Goal: Information Seeking & Learning: Learn about a topic

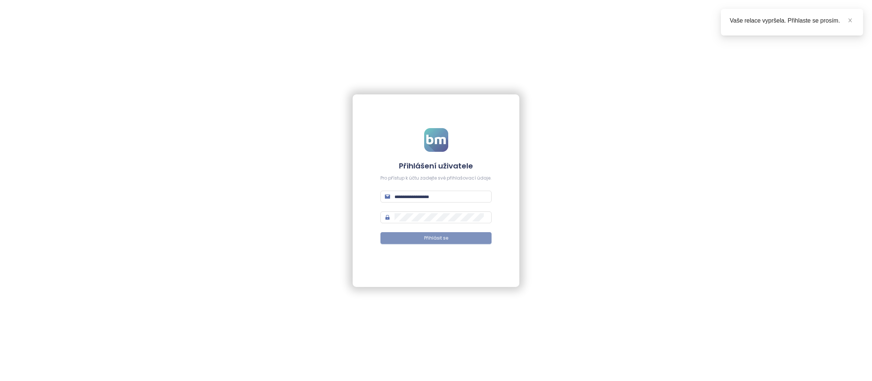
type input "**********"
click at [446, 240] on span "Přihlásit se" at bounding box center [436, 238] width 24 height 7
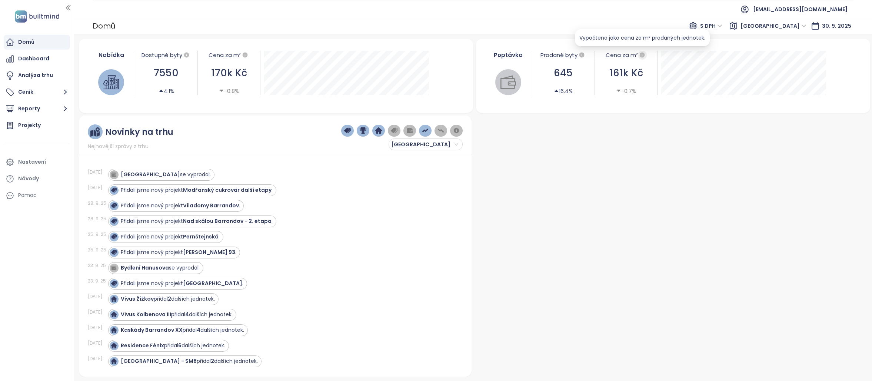
click at [643, 54] on icon "button" at bounding box center [642, 54] width 5 height 5
click at [42, 160] on div "Nastavení" at bounding box center [32, 162] width 28 height 9
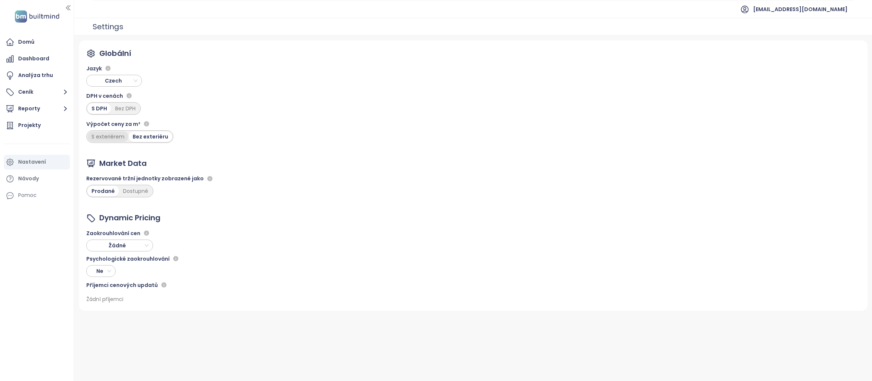
click at [105, 138] on div "S exteriérem" at bounding box center [107, 137] width 41 height 10
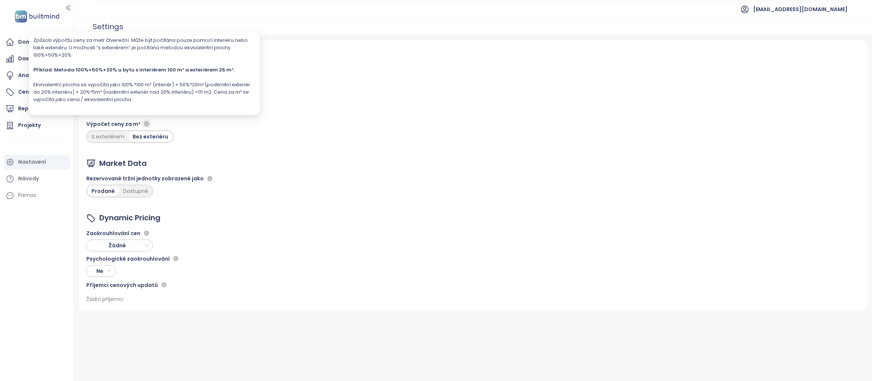
click at [144, 125] on icon "button" at bounding box center [146, 124] width 5 height 5
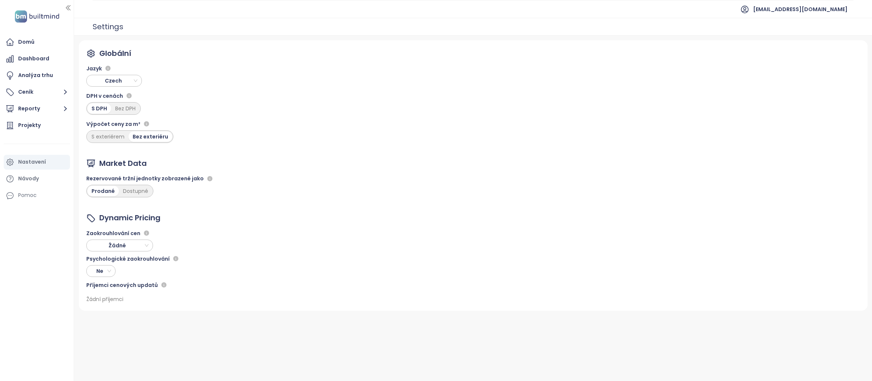
click at [231, 148] on div "Globální Jazyk Czech DPH v cenách S DPH Bez DPH Výpočet ceny za m² S exteriérem…" at bounding box center [473, 175] width 789 height 271
click at [153, 250] on div "Zaokrouhlování cen Žádné" at bounding box center [133, 240] width 94 height 23
click at [149, 248] on div "Žádné" at bounding box center [119, 246] width 67 height 12
click at [149, 247] on div "Žádné" at bounding box center [119, 246] width 67 height 12
click at [259, 310] on div "Globální Jazyk Czech DPH v cenách S DPH Bez DPH Výpočet ceny za m² S exteriérem…" at bounding box center [473, 175] width 789 height 271
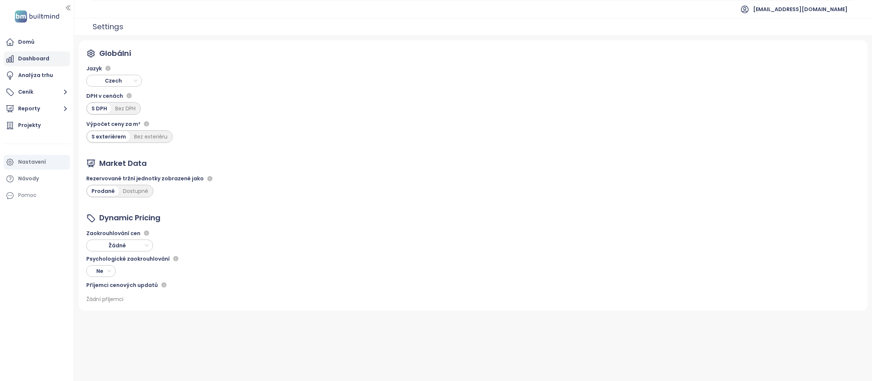
click at [33, 60] on div "Dashboard" at bounding box center [33, 58] width 31 height 9
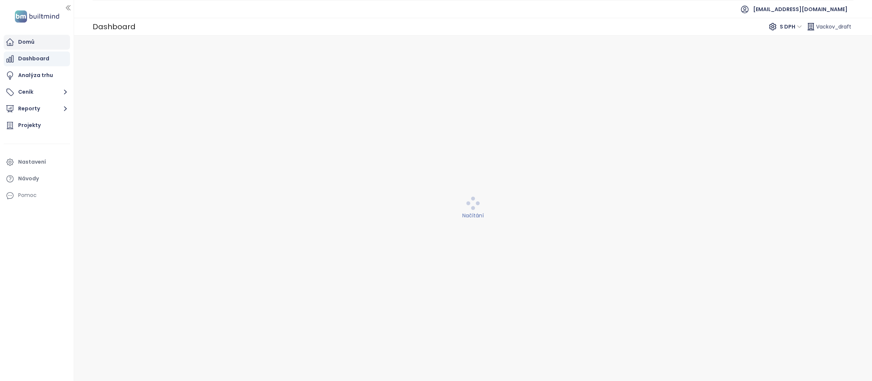
click at [34, 40] on div "Domů" at bounding box center [37, 42] width 66 height 15
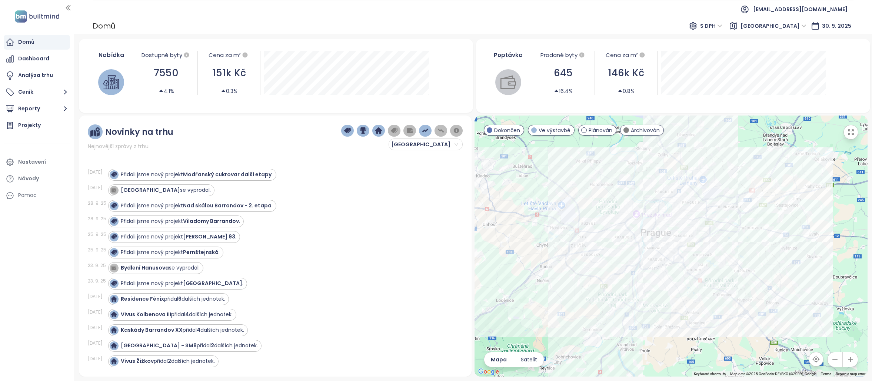
click at [600, 132] on span "Plánován" at bounding box center [601, 130] width 24 height 8
click at [503, 130] on span "Dokončen" at bounding box center [507, 130] width 26 height 8
click at [24, 126] on div "Projekty" at bounding box center [29, 125] width 23 height 9
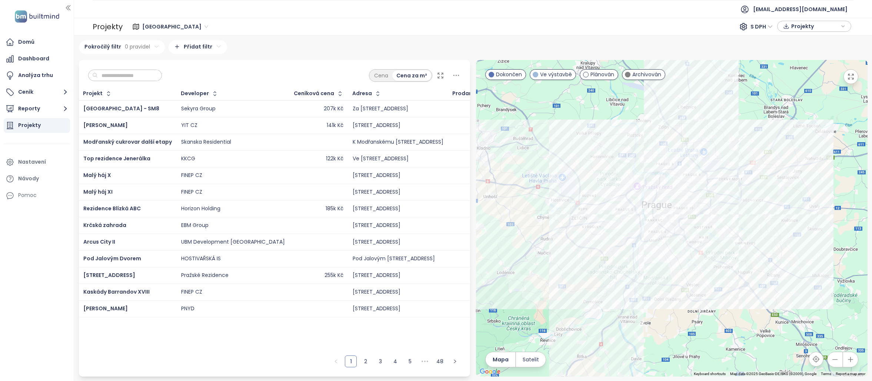
click at [202, 44] on html "Domů Dashboard Analýza trhu Ceník Reporty Projekty Nastavení Návody Pomoc prode…" at bounding box center [436, 190] width 872 height 381
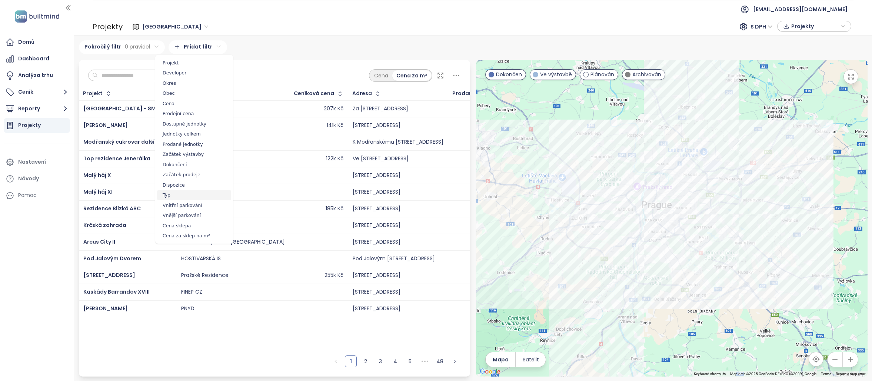
click at [188, 194] on span "Typ" at bounding box center [194, 195] width 74 height 10
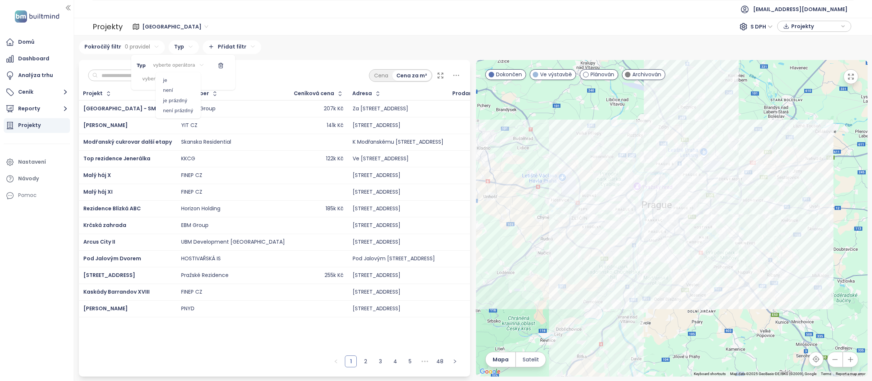
click at [176, 66] on html "Domů Dashboard Analýza trhu Ceník Reporty Projekty Nastavení Návody Pomoc prode…" at bounding box center [436, 190] width 872 height 381
click at [177, 66] on html "Domů Dashboard Analýza trhu Ceník Reporty Projekty Nastavení Návody Pomoc prode…" at bounding box center [436, 190] width 872 height 381
click at [172, 79] on html "Domů Dashboard Analýza trhu Ceník Reporty Projekty Nastavení Návody Pomoc prode…" at bounding box center [436, 190] width 872 height 381
click at [152, 92] on div "Byt" at bounding box center [165, 93] width 74 height 9
click at [184, 63] on html "Domů Dashboard Analýza trhu Ceník Reporty Projekty Nastavení Návody Pomoc prode…" at bounding box center [436, 190] width 872 height 381
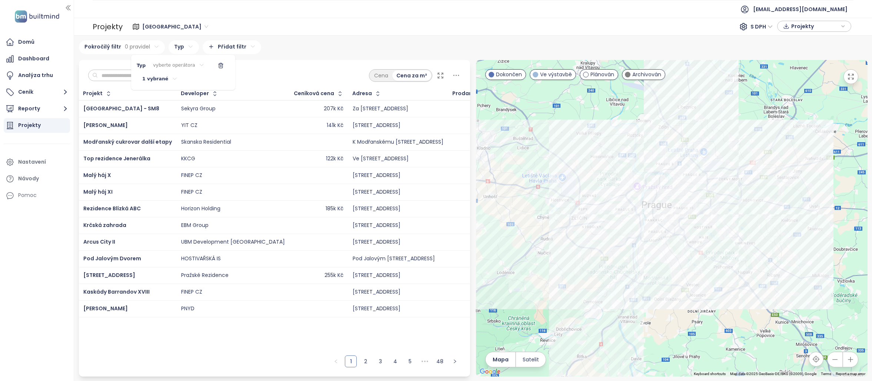
click at [185, 63] on html "Domů Dashboard Analýza trhu Ceník Reporty Projekty Nastavení Návody Pomoc prode…" at bounding box center [436, 190] width 872 height 381
click at [183, 64] on html "Domů Dashboard Analýza trhu Ceník Reporty Projekty Nastavení Návody Pomoc prode…" at bounding box center [436, 190] width 872 height 381
click at [159, 79] on html "Domů Dashboard Analýza trhu Ceník Reporty Projekty Nastavení Návody Pomoc prode…" at bounding box center [436, 190] width 872 height 381
click at [165, 81] on html "Domů Dashboard Analýza trhu Ceník Reporty Projekty Nastavení Návody Pomoc prode…" at bounding box center [436, 190] width 872 height 381
click at [165, 80] on html "Domů Dashboard Analýza trhu Ceník Reporty Projekty Nastavení Návody Pomoc prode…" at bounding box center [436, 190] width 872 height 381
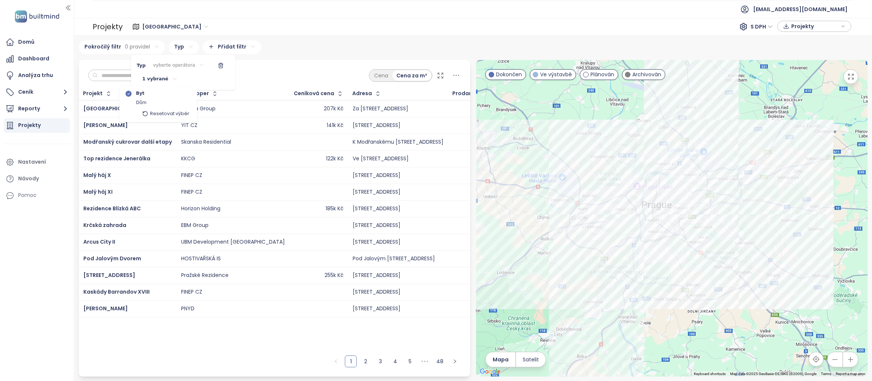
click at [165, 80] on html "Domů Dashboard Analýza trhu Ceník Reporty Projekty Nastavení Návody Pomoc prode…" at bounding box center [436, 190] width 872 height 381
click at [313, 50] on html "Domů Dashboard Analýza trhu Ceník Reporty Projekty Nastavení Návody Pomoc prode…" at bounding box center [436, 190] width 872 height 381
click at [187, 50] on html "Domů Dashboard Analýza trhu Ceník Reporty Projekty Nastavení Návody Pomoc prode…" at bounding box center [436, 190] width 872 height 381
click at [156, 80] on html "Domů Dashboard Analýza trhu Ceník Reporty Projekty Nastavení Návody Pomoc prode…" at bounding box center [436, 190] width 872 height 381
click at [177, 66] on html "Domů Dashboard Analýza trhu Ceník Reporty Projekty Nastavení Návody Pomoc prode…" at bounding box center [436, 190] width 872 height 381
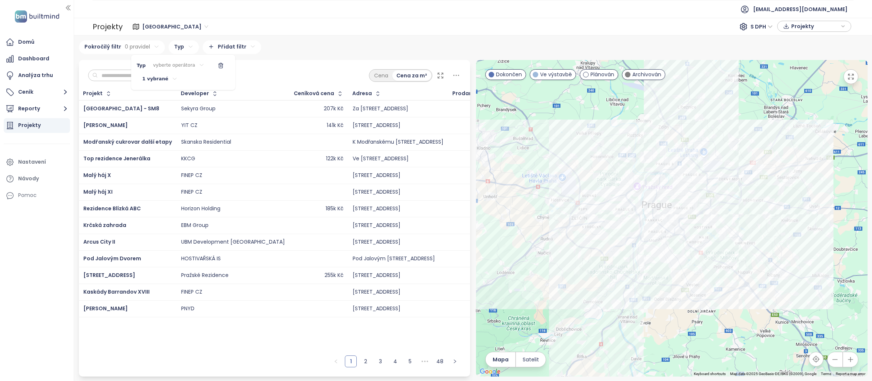
click at [177, 66] on html "Domů Dashboard Analýza trhu Ceník Reporty Projekty Nastavení Návody Pomoc prode…" at bounding box center [436, 190] width 872 height 381
click at [170, 77] on span "je" at bounding box center [179, 80] width 42 height 10
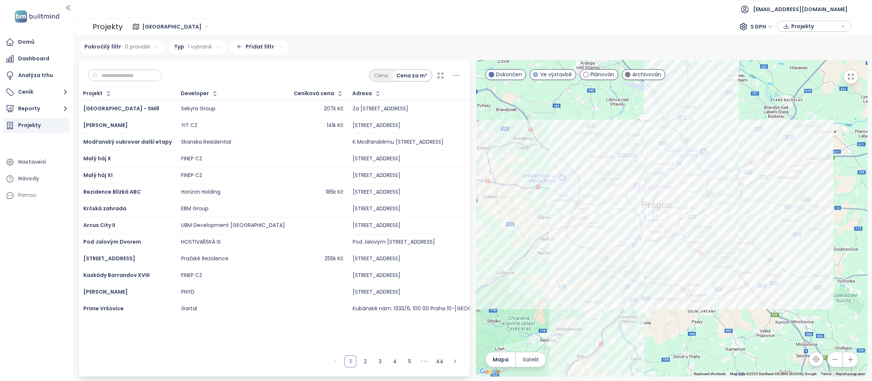
click at [316, 50] on html "Domů Dashboard Analýza trhu Ceník Reporty Projekty Nastavení Návody Pomoc prode…" at bounding box center [436, 190] width 872 height 381
click at [268, 44] on html "Domů Dashboard Analýza trhu Ceník Reporty Projekty Nastavení Návody Pomoc prode…" at bounding box center [436, 190] width 872 height 381
click at [262, 132] on span "Jednotky celkem" at bounding box center [256, 134] width 74 height 10
click at [270, 64] on html "Domů Dashboard Analýza trhu Ceník Reporty Projekty Nastavení Návody Pomoc prode…" at bounding box center [436, 190] width 872 height 381
click at [272, 102] on span ">" at bounding box center [273, 101] width 42 height 10
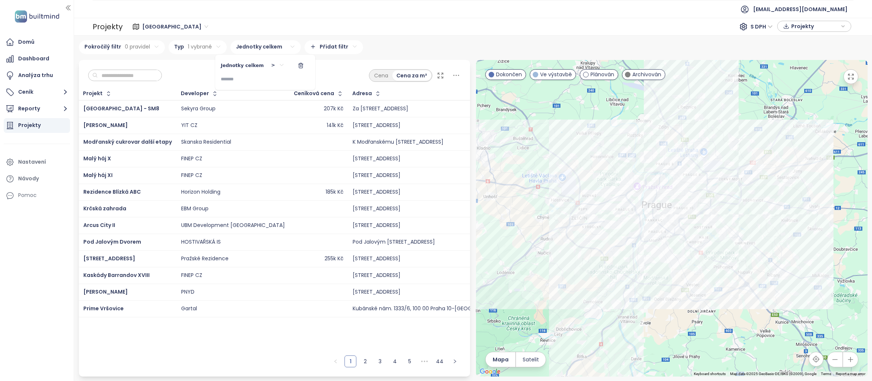
click at [258, 80] on input at bounding box center [244, 79] width 46 height 12
type input "**"
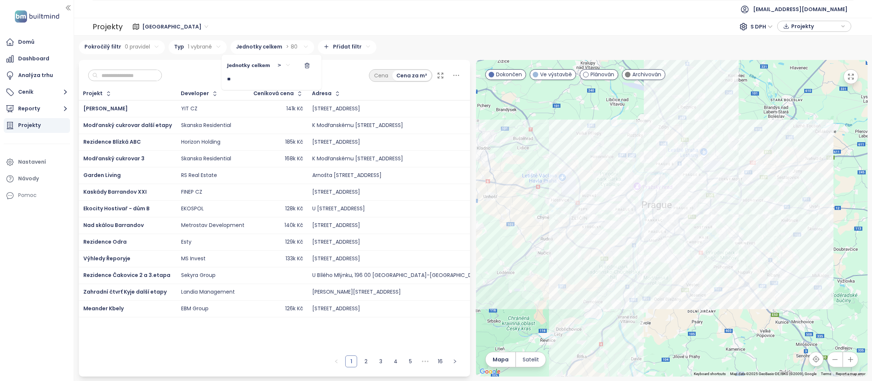
click at [416, 40] on html "Domů Dashboard Analýza trhu Ceník Reporty Projekty Nastavení Návody Pomoc prode…" at bounding box center [436, 190] width 872 height 381
click at [327, 52] on html "Domů Dashboard Analýza trhu Ceník Reporty Projekty Nastavení Návody Pomoc prode…" at bounding box center [436, 190] width 872 height 381
click at [402, 44] on html "Domů Dashboard Analýza trhu Ceník Reporty Projekty Nastavení Návody Pomoc prode…" at bounding box center [436, 190] width 872 height 381
click at [350, 46] on html "Domů Dashboard Analýza trhu Ceník Reporty Projekty Nastavení Návody Pomoc prode…" at bounding box center [436, 190] width 872 height 381
click at [339, 83] on span "Okres" at bounding box center [342, 83] width 74 height 10
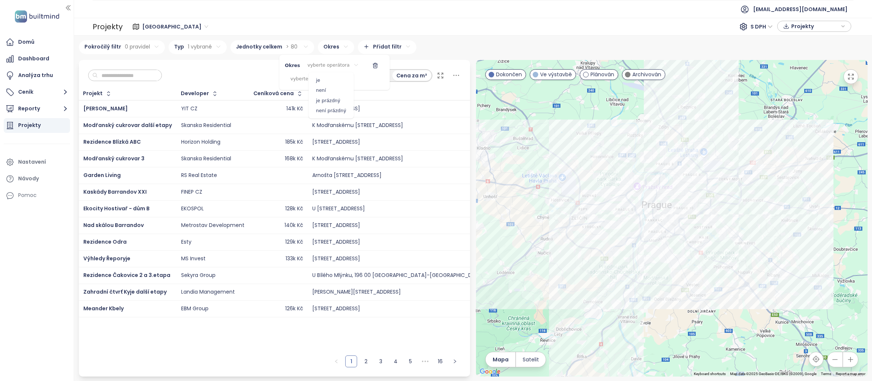
click at [331, 68] on html "Domů Dashboard Analýza trhu Ceník Reporty Projekty Nastavení Návody Pomoc prode…" at bounding box center [436, 190] width 872 height 381
click at [301, 83] on html "Domů Dashboard Analýza trhu Ceník Reporty Projekty Nastavení Návody Pomoc prode…" at bounding box center [436, 190] width 872 height 381
click at [314, 107] on span "Hlavní město Praha" at bounding box center [314, 107] width 47 height 7
click at [336, 69] on html "Domů Dashboard Analýza trhu Ceník Reporty Projekty Nastavení Návody Pomoc prode…" at bounding box center [436, 190] width 872 height 381
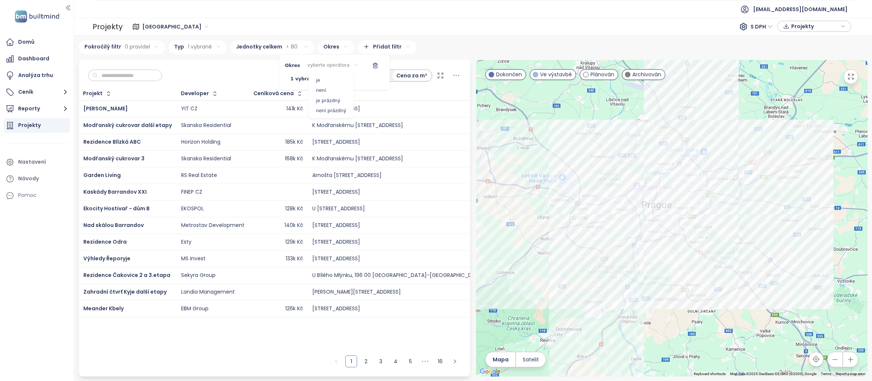
click at [334, 67] on html "Domů Dashboard Analýza trhu Ceník Reporty Projekty Nastavení Návody Pomoc prode…" at bounding box center [436, 190] width 872 height 381
click at [334, 78] on span "je" at bounding box center [332, 80] width 42 height 10
click at [473, 42] on html "Domů Dashboard Analýza trhu Ceník Reporty Projekty Nastavení Návody Pomoc prode…" at bounding box center [436, 190] width 872 height 381
click at [352, 49] on html "Domů Dashboard Analýza trhu Ceník Reporty Projekty Nastavení Návody Pomoc prode…" at bounding box center [436, 190] width 872 height 381
click at [410, 43] on html "Domů Dashboard Analýza trhu Ceník Reporty Projekty Nastavení Návody Pomoc prode…" at bounding box center [436, 190] width 872 height 381
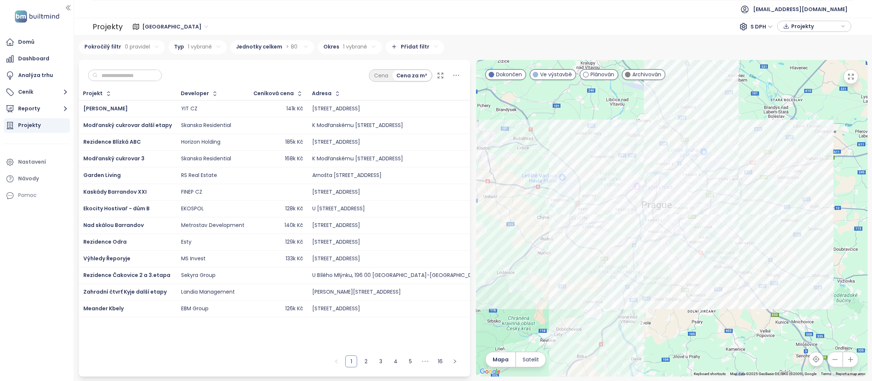
click at [411, 47] on html "Domů Dashboard Analýza trhu Ceník Reporty Projekty Nastavení Návody Pomoc prode…" at bounding box center [436, 190] width 872 height 381
click at [464, 40] on html "Domů Dashboard Analýza trhu Ceník Reporty Projekty Nastavení Návody Pomoc prode…" at bounding box center [436, 190] width 872 height 381
click at [600, 79] on div "Plánován" at bounding box center [599, 74] width 39 height 11
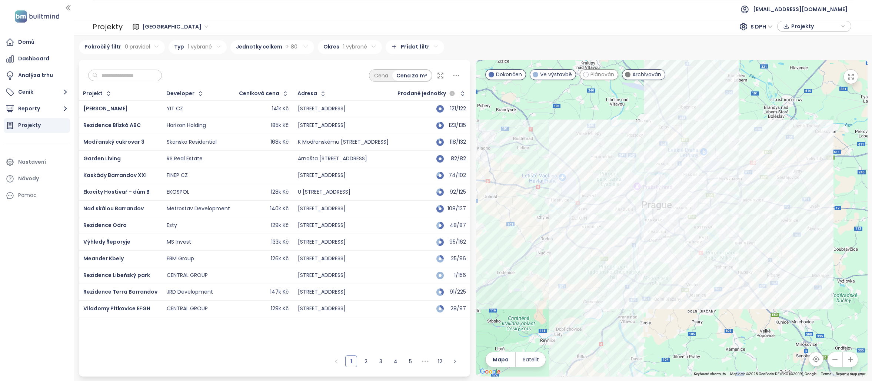
click at [502, 73] on span "Dokončen" at bounding box center [509, 74] width 26 height 8
click at [553, 76] on span "Ve výstavbě" at bounding box center [556, 74] width 32 height 8
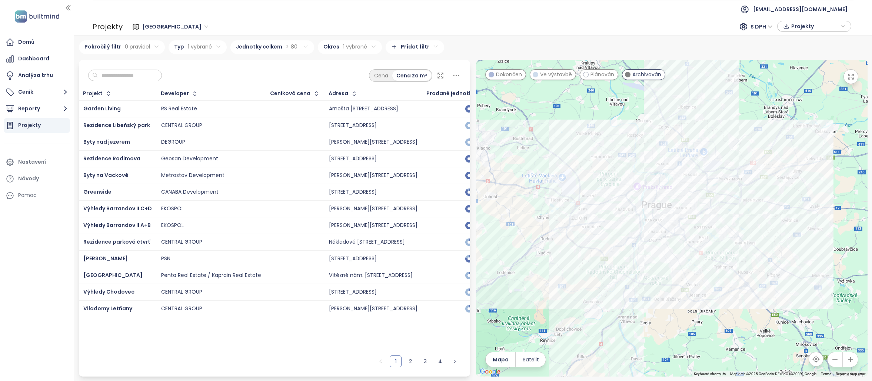
click at [553, 76] on span "Ve výstavbě" at bounding box center [556, 74] width 32 height 8
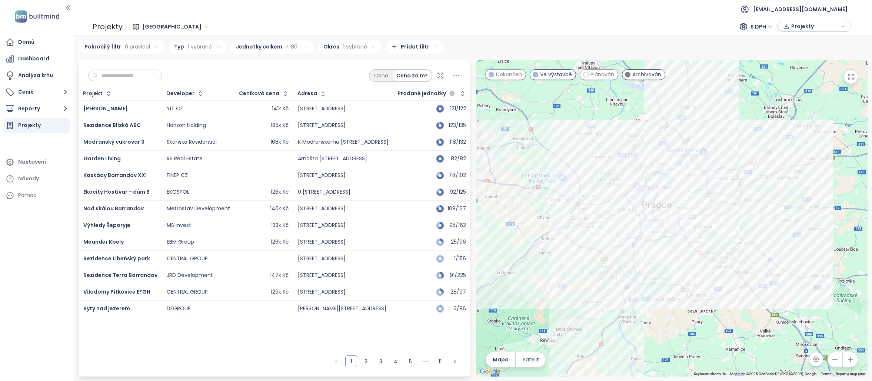
click at [642, 74] on span "Archivován" at bounding box center [647, 74] width 29 height 8
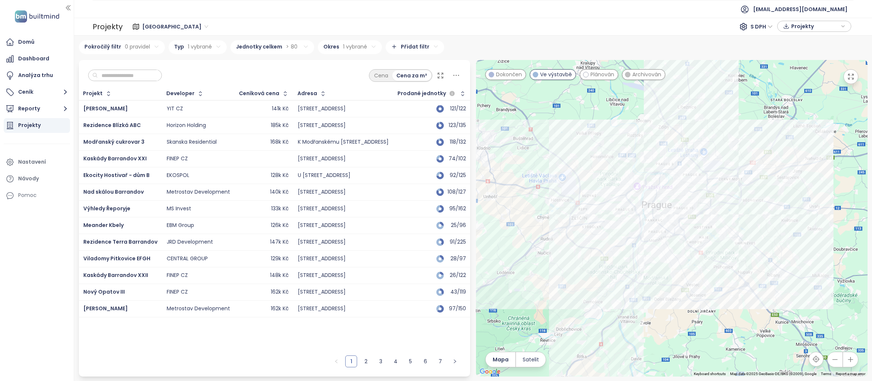
click at [318, 297] on td "[STREET_ADDRESS]" at bounding box center [344, 292] width 100 height 17
click at [215, 293] on div "FINEP CZ" at bounding box center [198, 292] width 63 height 9
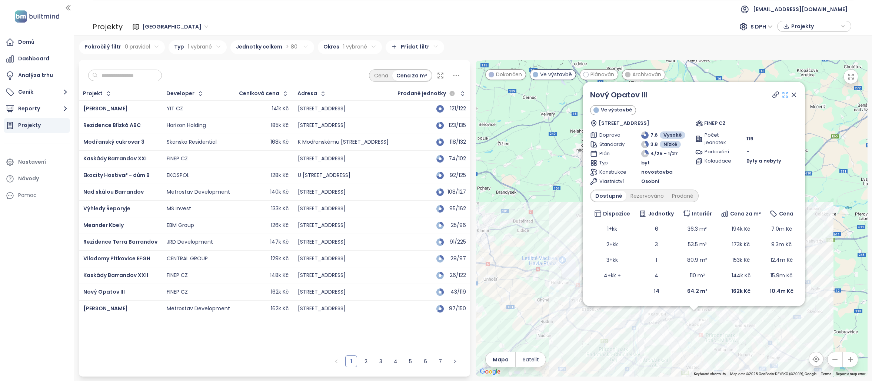
click at [787, 96] on icon at bounding box center [785, 94] width 5 height 5
click at [489, 153] on div "Nový Opatov III Ve výstavbě Chilská 1, 149 00 Praha 4-Chodov, Czechia FINEP CZ …" at bounding box center [672, 218] width 392 height 317
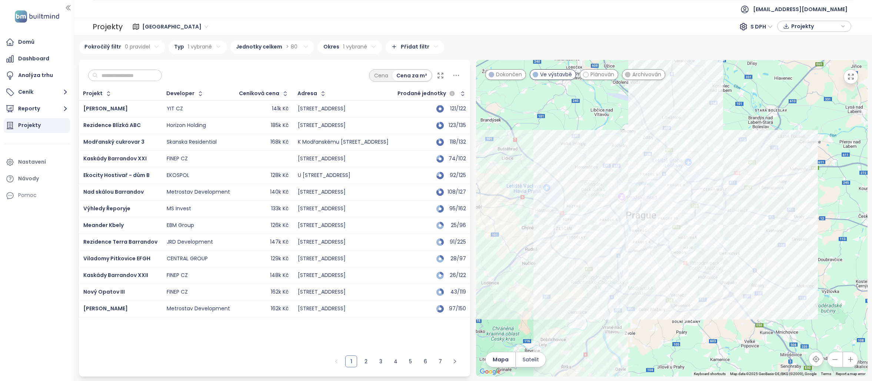
drag, startPoint x: 628, startPoint y: 218, endPoint x: 613, endPoint y: 146, distance: 73.4
click at [613, 146] on div at bounding box center [672, 218] width 392 height 317
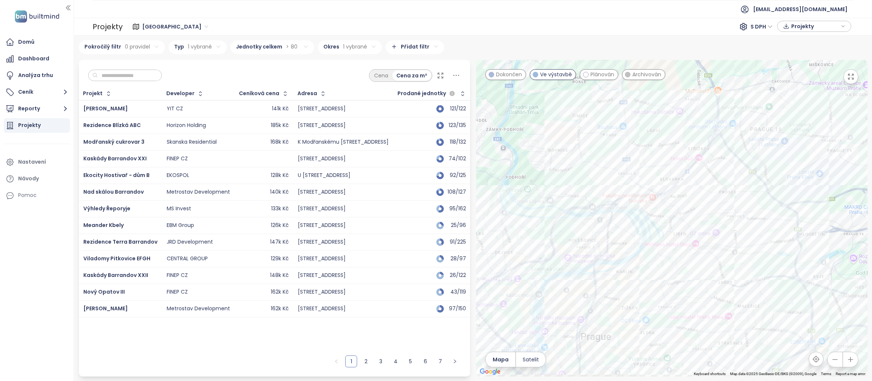
drag, startPoint x: 695, startPoint y: 206, endPoint x: 710, endPoint y: 189, distance: 23.4
click at [730, 188] on div at bounding box center [672, 218] width 392 height 317
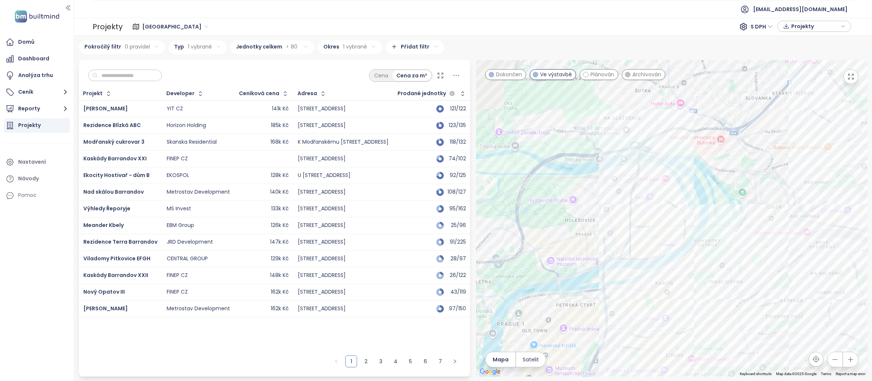
drag, startPoint x: 683, startPoint y: 226, endPoint x: 709, endPoint y: 206, distance: 32.5
click at [709, 206] on div at bounding box center [672, 218] width 392 height 317
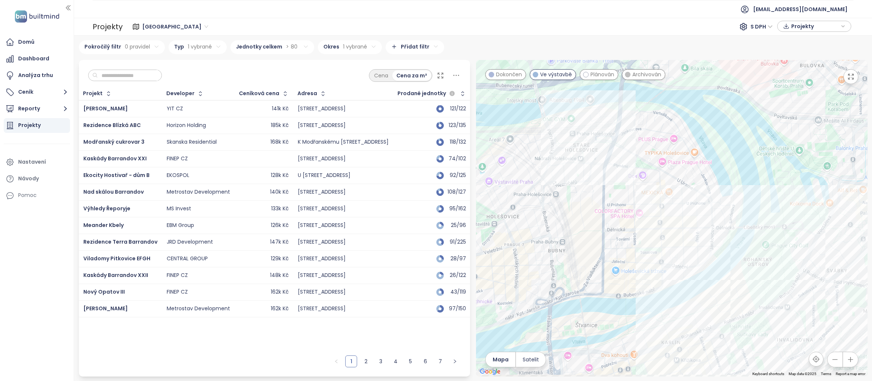
drag, startPoint x: 656, startPoint y: 267, endPoint x: 663, endPoint y: 251, distance: 16.9
click at [662, 253] on div at bounding box center [672, 218] width 392 height 317
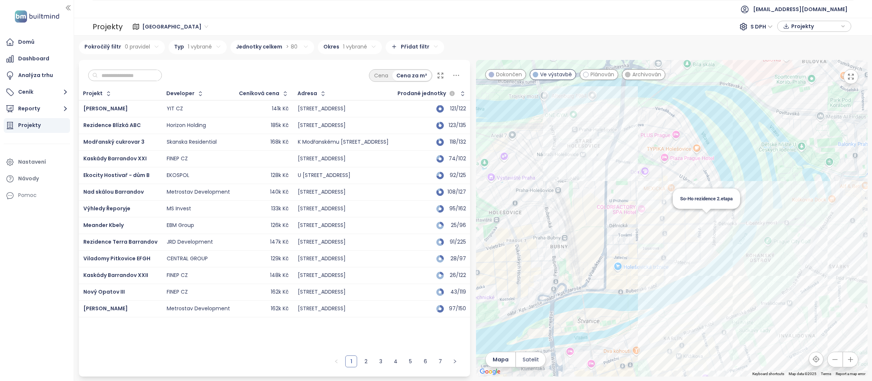
click at [708, 222] on div "So-Ho rezidence 2.etapa" at bounding box center [672, 218] width 392 height 317
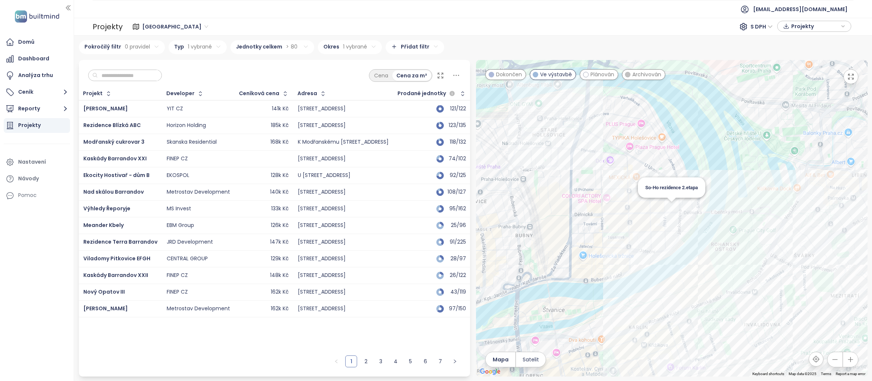
click at [672, 206] on div "So-Ho rezidence 2.etapa" at bounding box center [672, 218] width 392 height 317
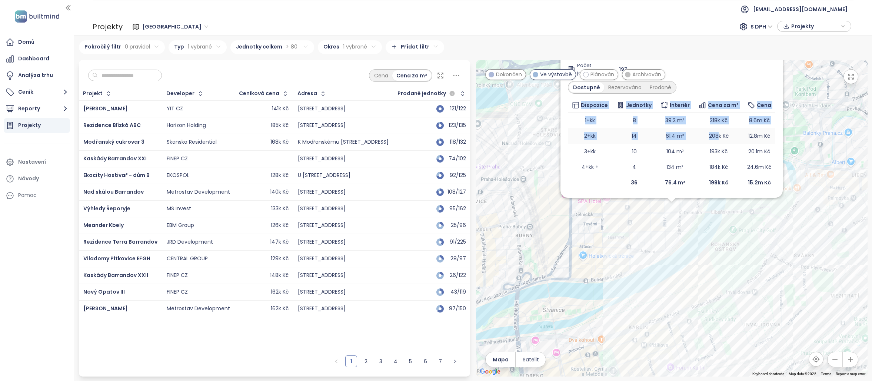
drag, startPoint x: 731, startPoint y: 89, endPoint x: 718, endPoint y: 132, distance: 44.7
click at [717, 133] on div "So-Ho rezidence 2.etapa Ve výstavbě úroková sazba již od 3,39% p.a. Dělnická 15…" at bounding box center [672, 76] width 208 height 227
click at [780, 130] on div "So-Ho rezidence 2.etapa Ve výstavbě úroková sazba již od 3,39% p.a. Dělnická 15…" at bounding box center [672, 77] width 222 height 242
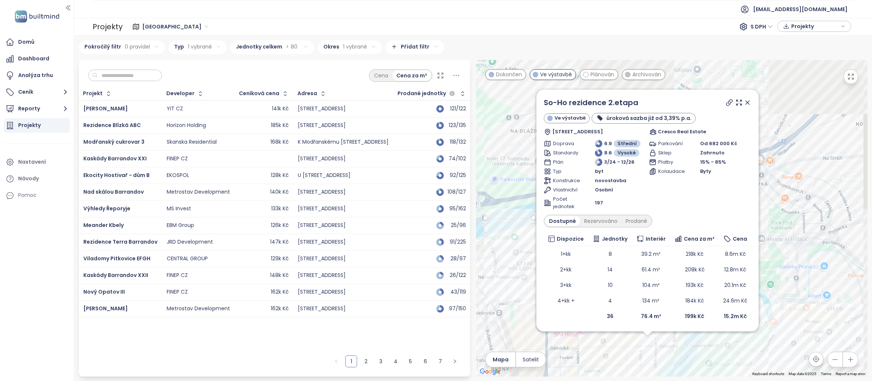
drag, startPoint x: 777, startPoint y: 137, endPoint x: 763, endPoint y: 283, distance: 146.6
click at [763, 284] on div "So-Ho rezidence 2.etapa Ve výstavbě úroková sazba již od 3,39% p.a. Dělnická 15…" at bounding box center [672, 218] width 392 height 317
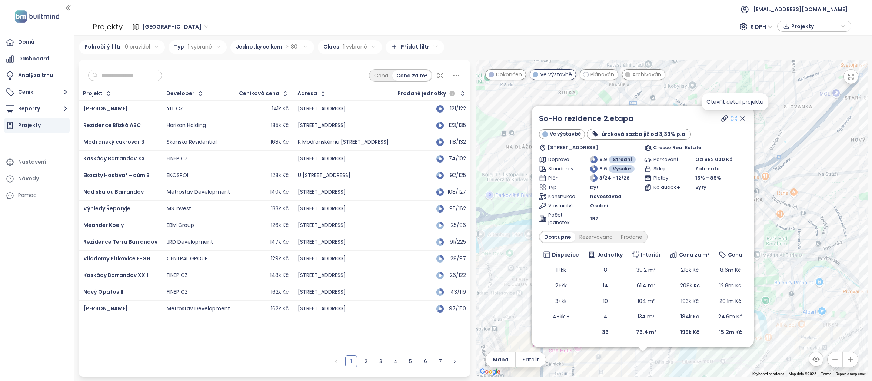
click at [734, 120] on icon at bounding box center [734, 118] width 7 height 7
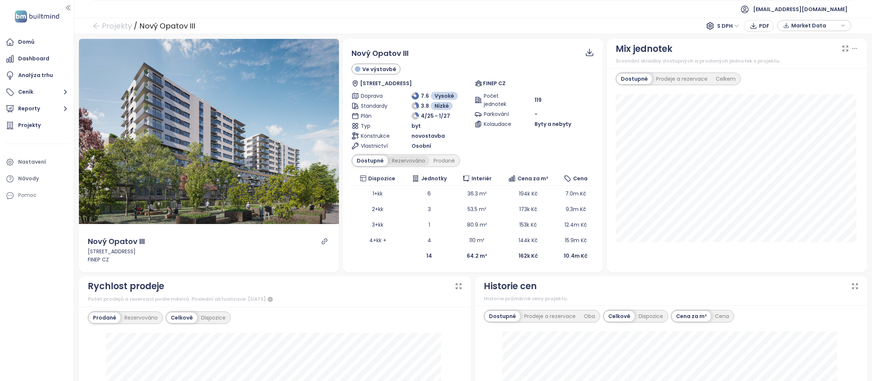
click at [415, 160] on div "Rezervováno" at bounding box center [409, 161] width 42 height 10
click at [447, 158] on div "Prodané" at bounding box center [445, 161] width 30 height 10
click at [402, 167] on div "Nový Opatov III Ve výstavbě [STREET_ADDRESS] FINEP CZ Doprava 7.6 Vysoké Standa…" at bounding box center [473, 156] width 243 height 216
click at [402, 164] on div "Rezervováno" at bounding box center [407, 161] width 42 height 10
click at [367, 160] on div "Dostupné" at bounding box center [369, 161] width 33 height 10
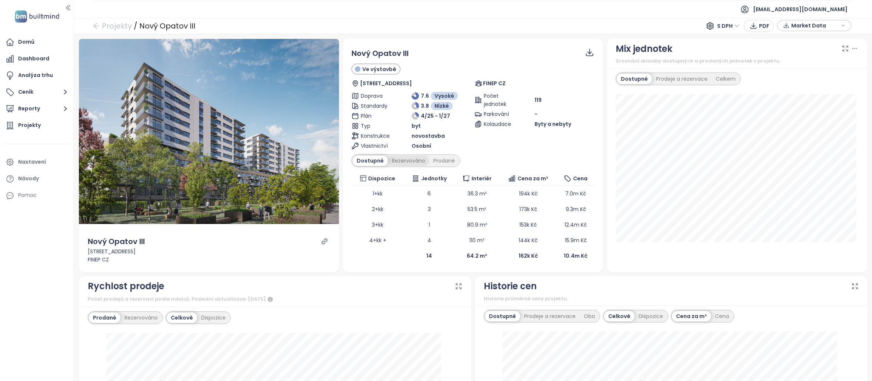
click at [408, 162] on div "Rezervováno" at bounding box center [409, 161] width 42 height 10
click at [444, 164] on div "Prodané" at bounding box center [445, 161] width 30 height 10
click at [399, 165] on div "Rezervováno" at bounding box center [407, 161] width 42 height 10
click at [367, 160] on div "Dostupné" at bounding box center [369, 161] width 33 height 10
click at [439, 157] on div "Prodané" at bounding box center [445, 161] width 30 height 10
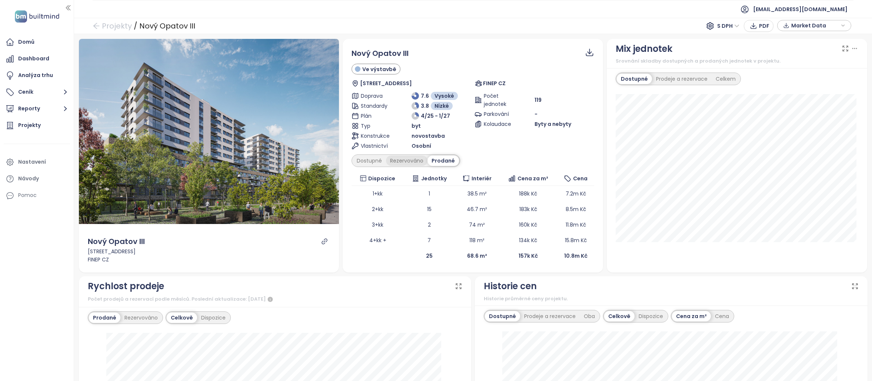
click at [421, 162] on div "Rezervováno" at bounding box center [407, 161] width 42 height 10
click at [446, 162] on div "Prodané" at bounding box center [445, 161] width 30 height 10
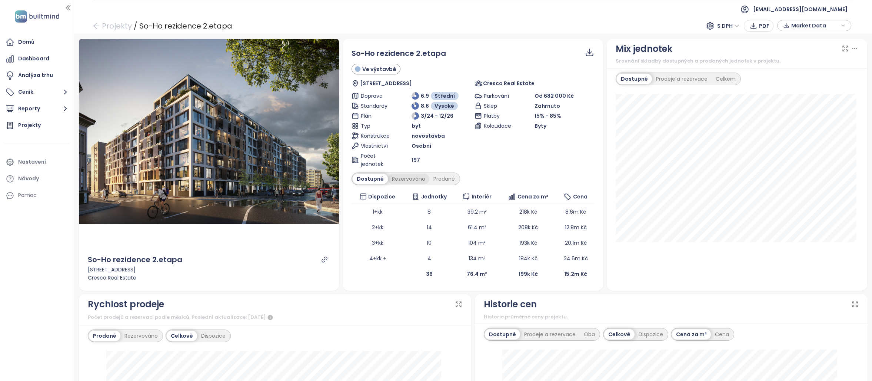
click at [398, 181] on div "Rezervováno" at bounding box center [409, 179] width 42 height 10
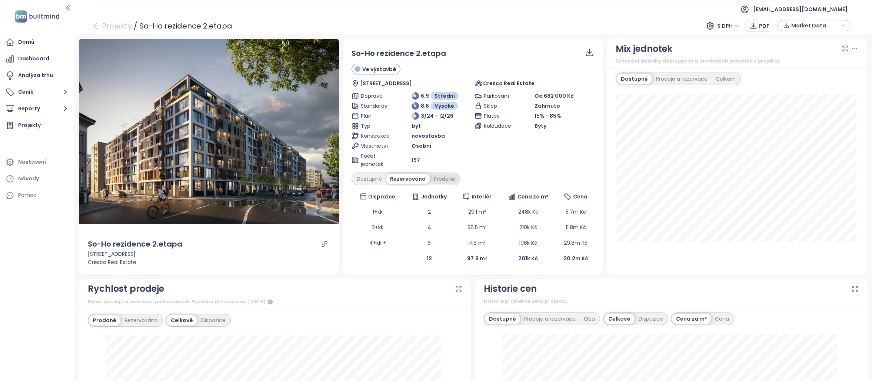
click at [443, 178] on div "Prodané" at bounding box center [445, 179] width 30 height 10
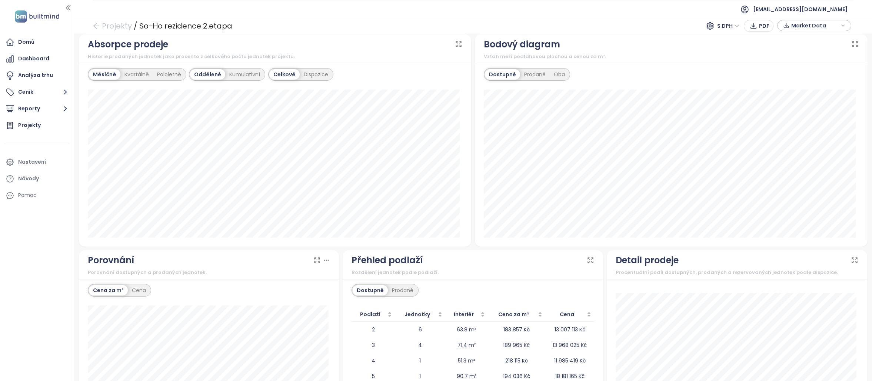
scroll to position [495, 0]
click at [538, 74] on div "Prodané" at bounding box center [535, 73] width 30 height 10
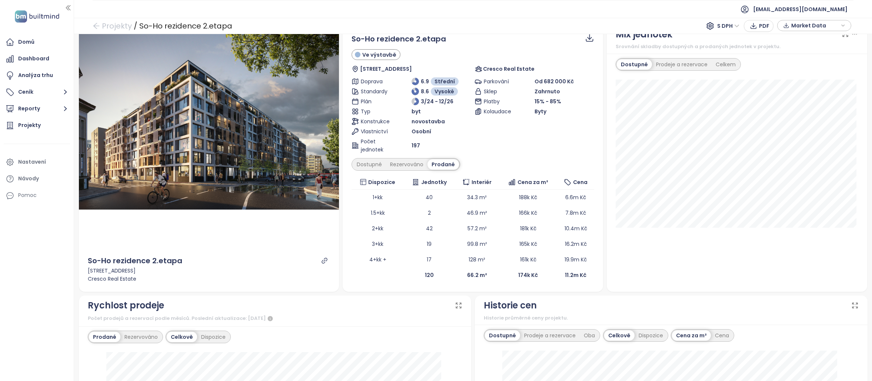
scroll to position [0, 0]
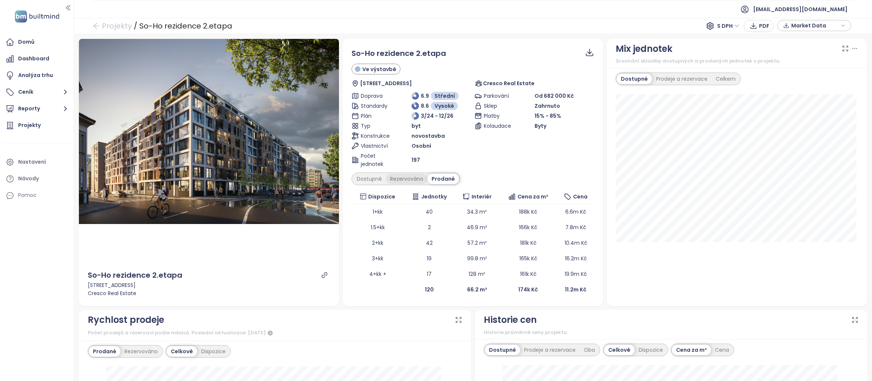
click at [402, 178] on div "Rezervováno" at bounding box center [407, 179] width 42 height 10
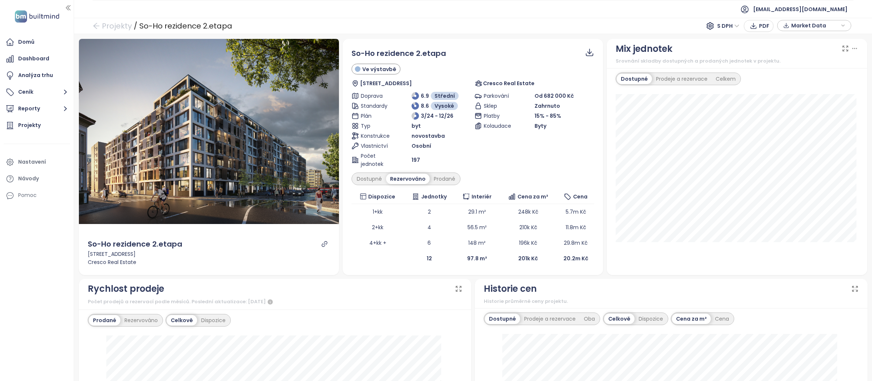
click at [457, 179] on div "Dostupné Rezervováno Prodané" at bounding box center [406, 179] width 109 height 13
click at [453, 179] on div "Prodané" at bounding box center [445, 179] width 30 height 10
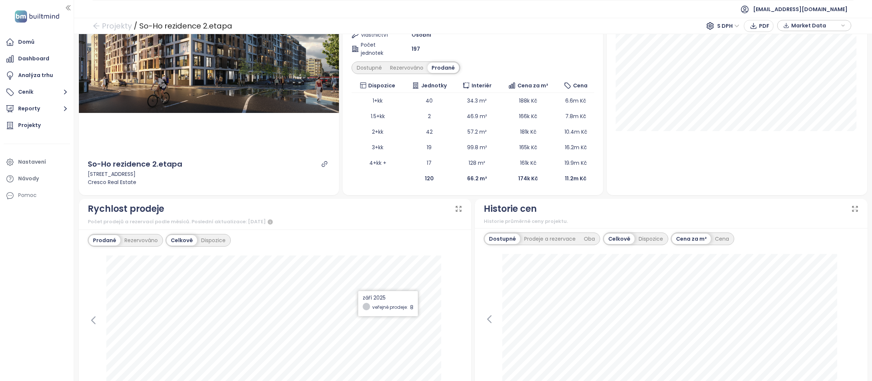
scroll to position [46, 0]
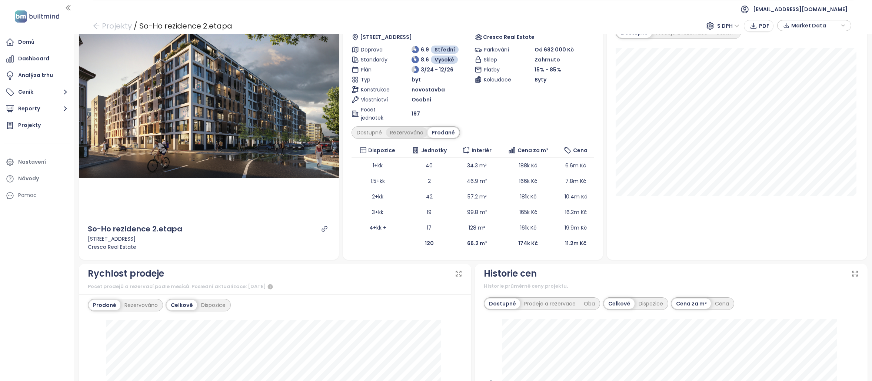
click at [404, 132] on div "Rezervováno" at bounding box center [407, 132] width 42 height 10
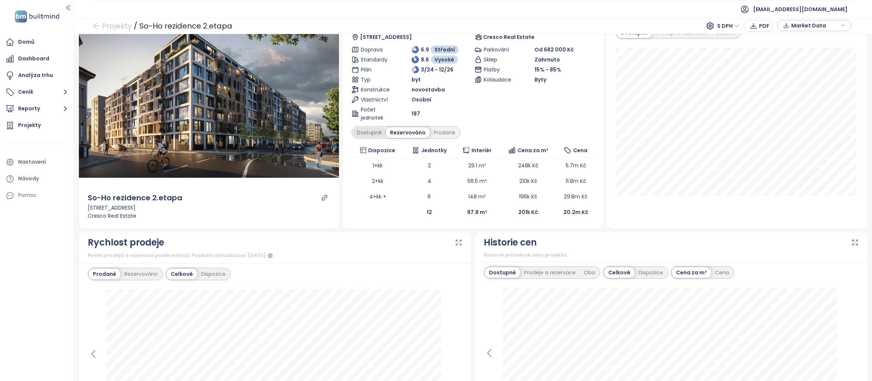
click at [380, 135] on div "Dostupné" at bounding box center [369, 132] width 33 height 10
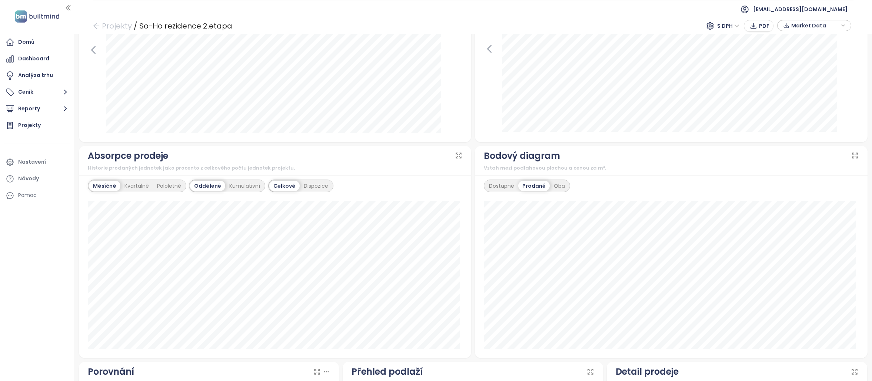
scroll to position [469, 0]
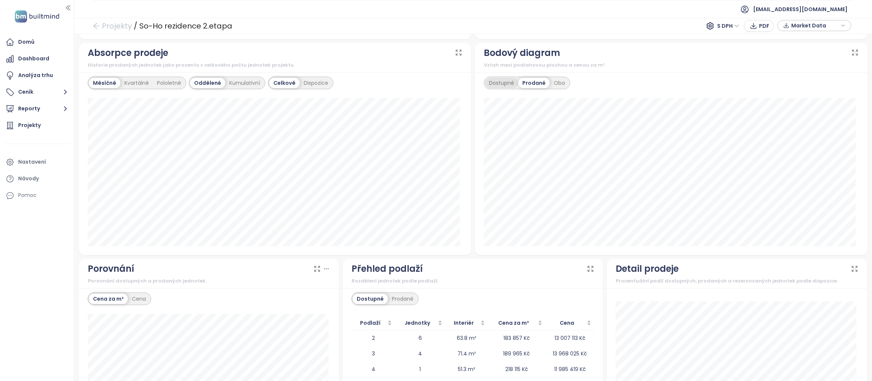
click at [489, 77] on div "Dostupné Prodané Oba" at bounding box center [527, 83] width 86 height 13
click at [491, 80] on div "Dostupné" at bounding box center [501, 83] width 33 height 10
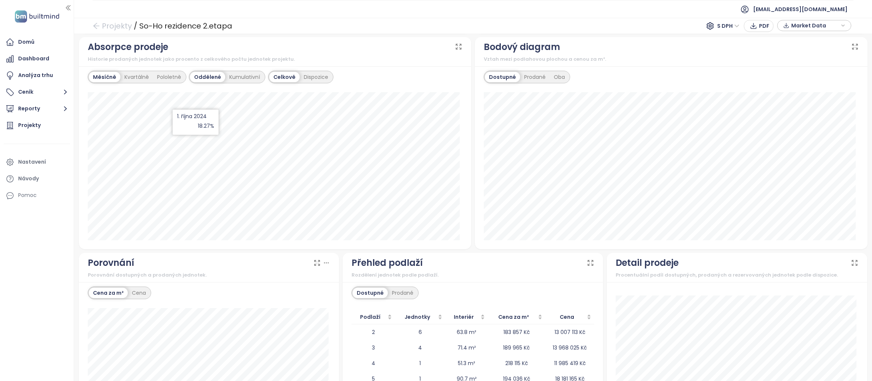
scroll to position [475, 0]
click at [234, 78] on div "Kumulativní" at bounding box center [244, 77] width 39 height 10
click at [302, 79] on div "Dispozice" at bounding box center [316, 77] width 33 height 10
click at [213, 79] on div "Oddělené" at bounding box center [207, 77] width 34 height 10
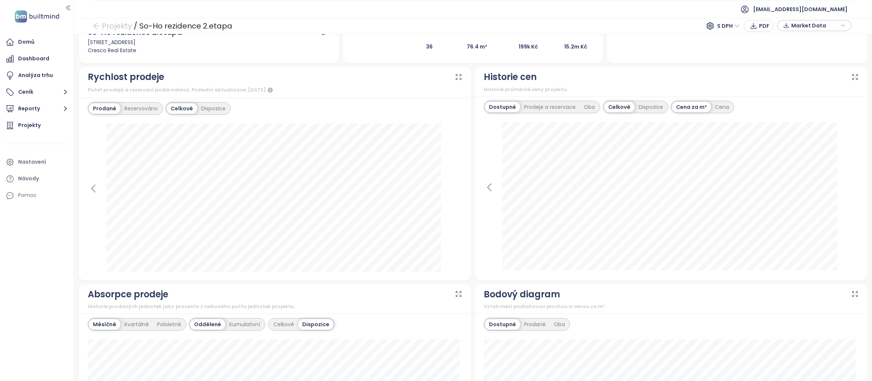
scroll to position [0, 0]
